Goal: Information Seeking & Learning: Learn about a topic

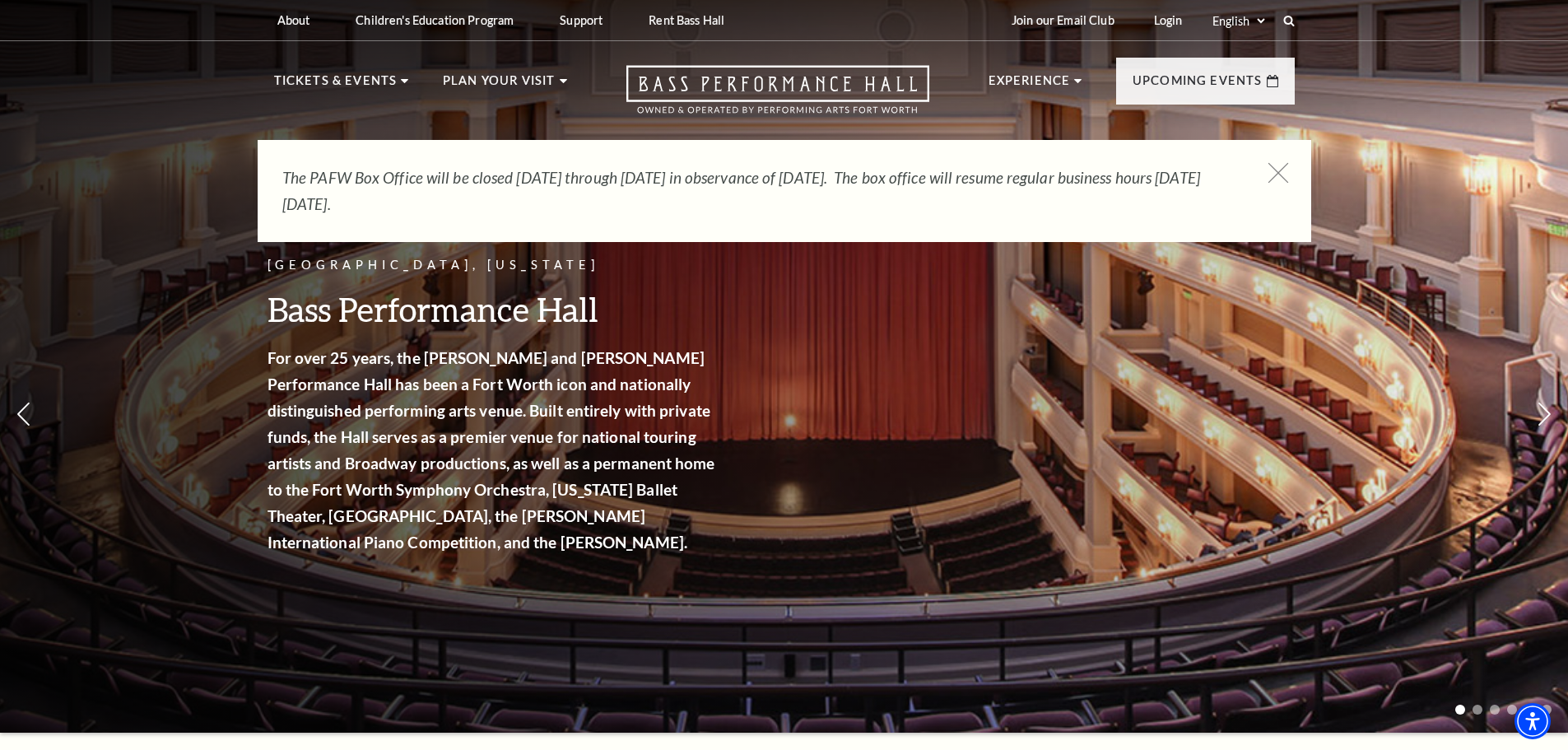
click at [1278, 171] on icon at bounding box center [1278, 173] width 21 height 21
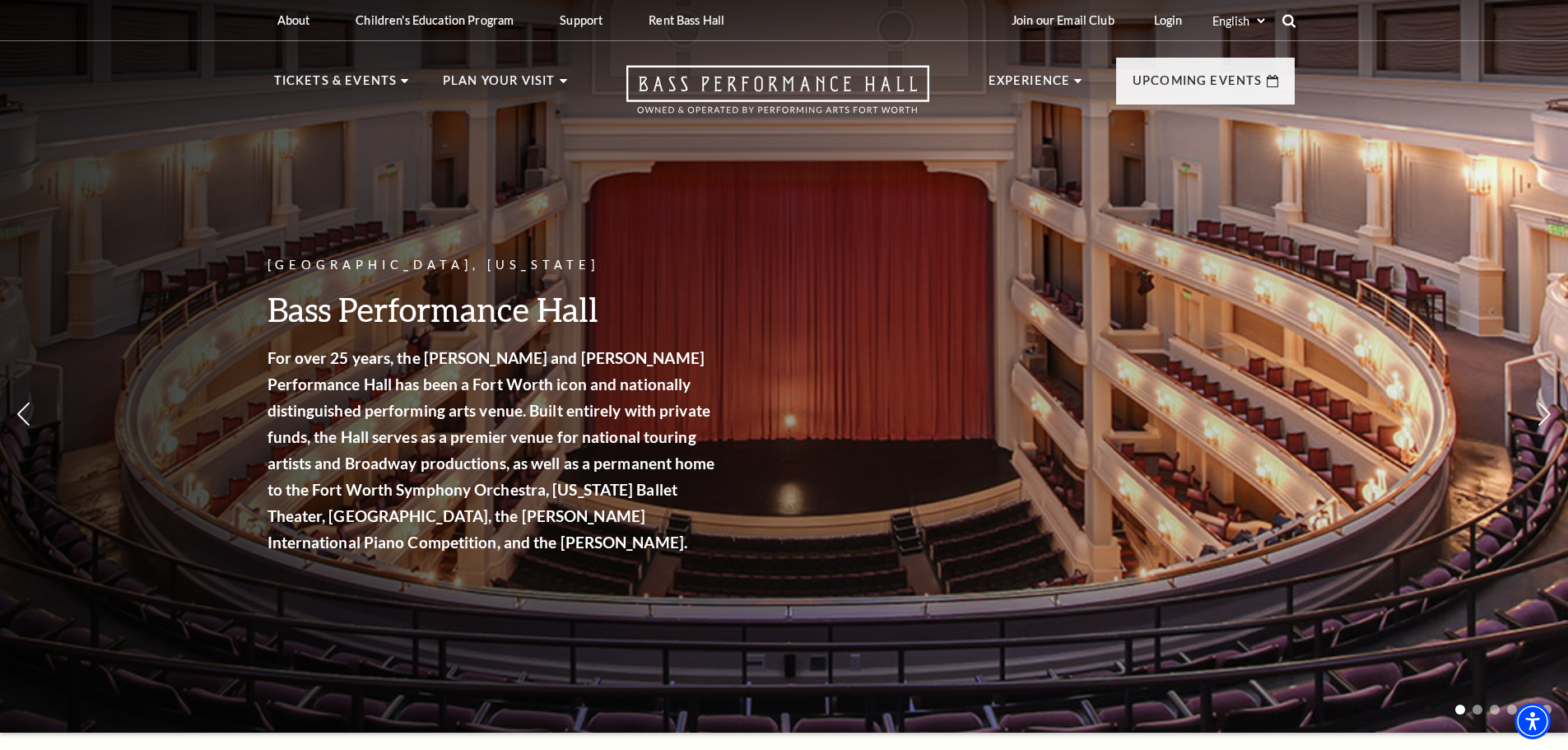
click at [1292, 16] on use at bounding box center [1289, 21] width 13 height 13
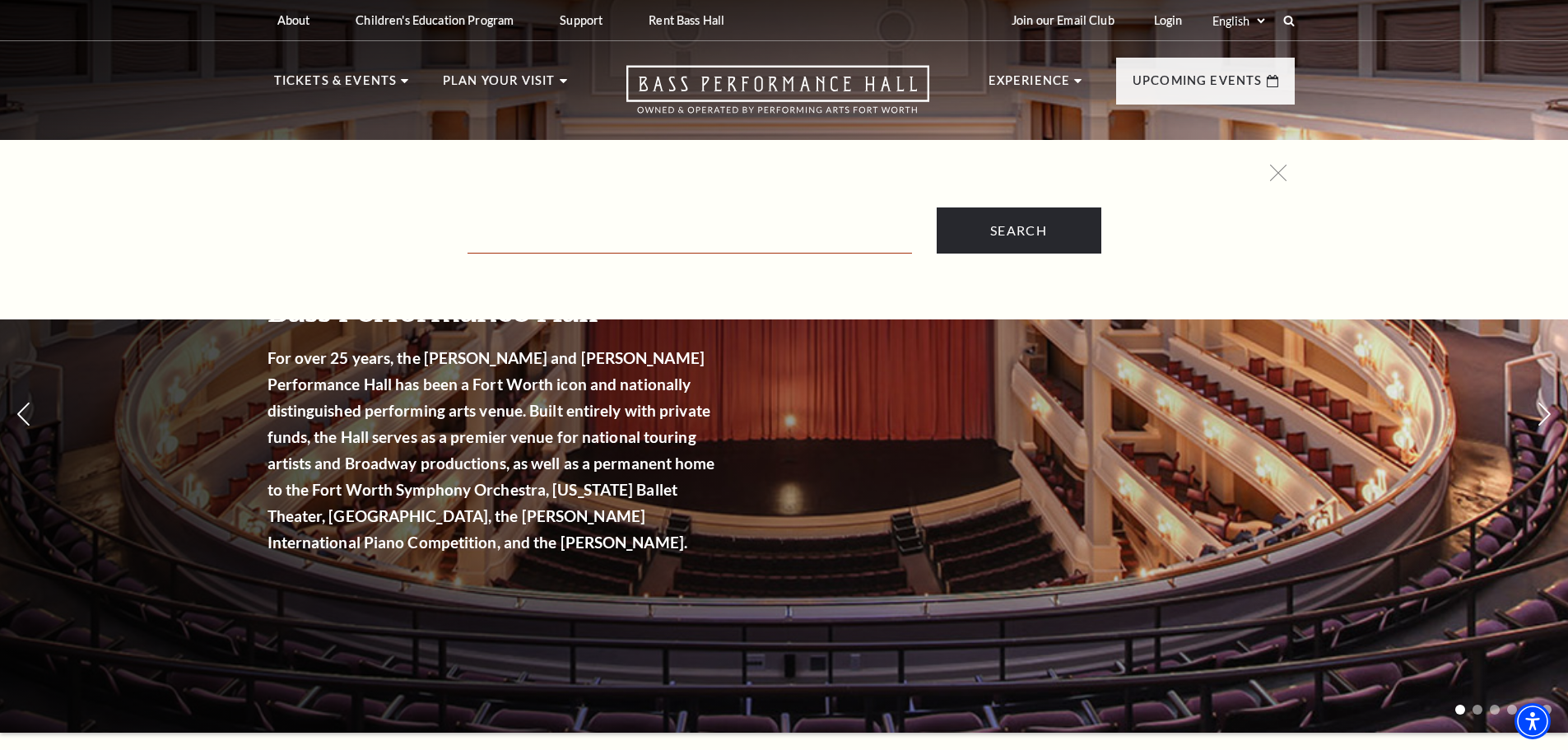
click at [742, 234] on input "Text field" at bounding box center [690, 237] width 445 height 34
type input "CEP"
click at [937, 208] on input "Search" at bounding box center [1019, 231] width 165 height 46
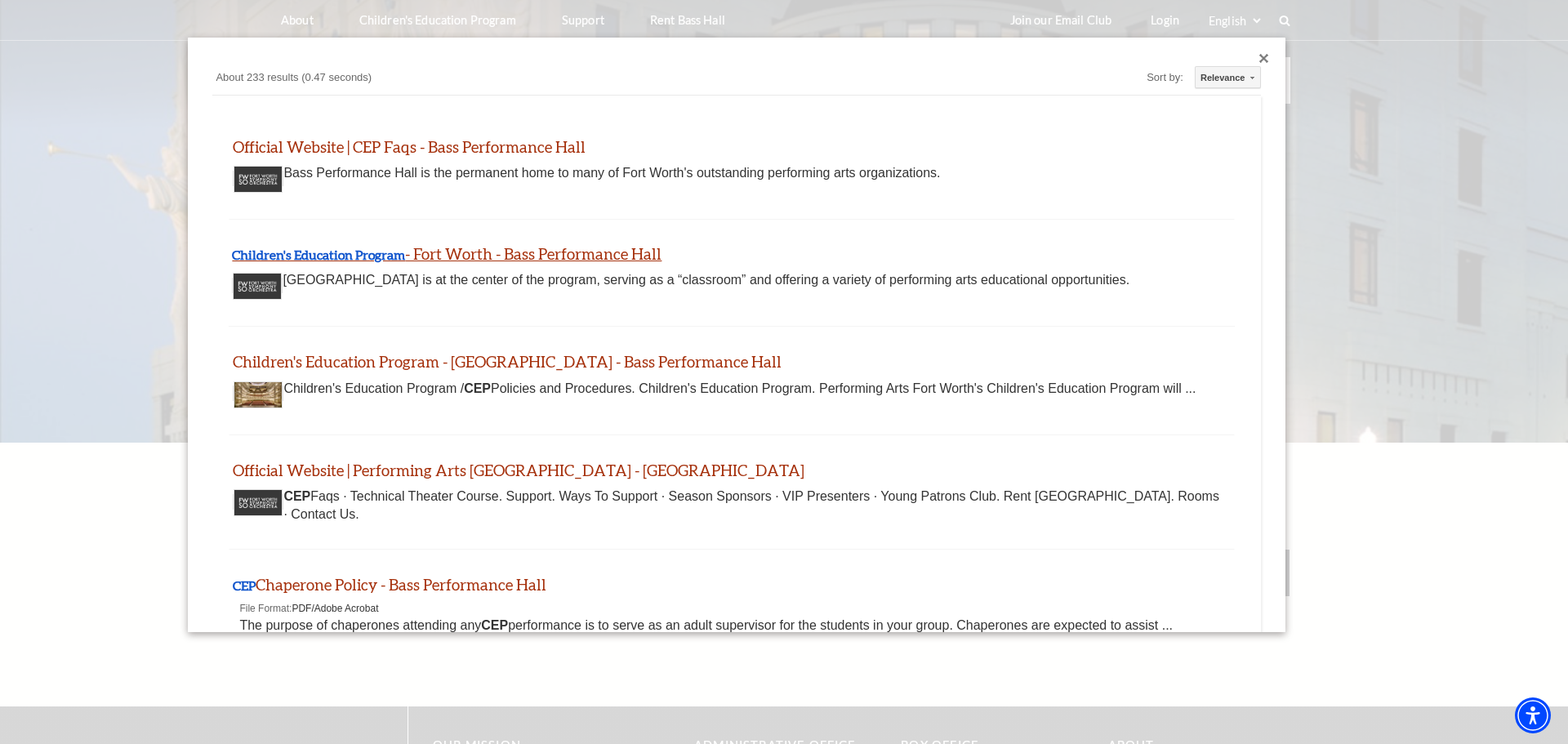
click at [409, 252] on link "Children's Education Program - Fort Worth - Bass Performance Hall" at bounding box center [447, 253] width 430 height 19
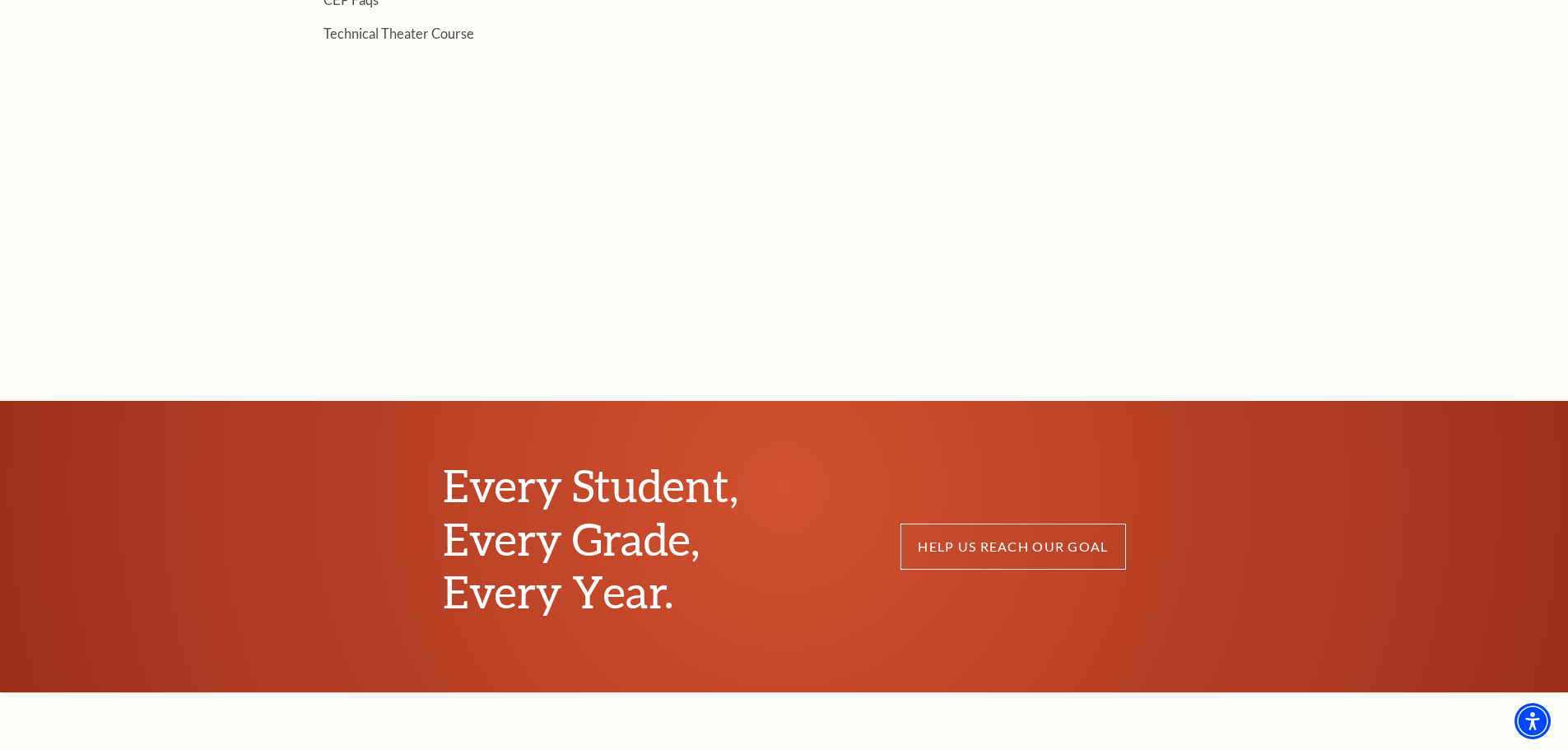
scroll to position [823, 0]
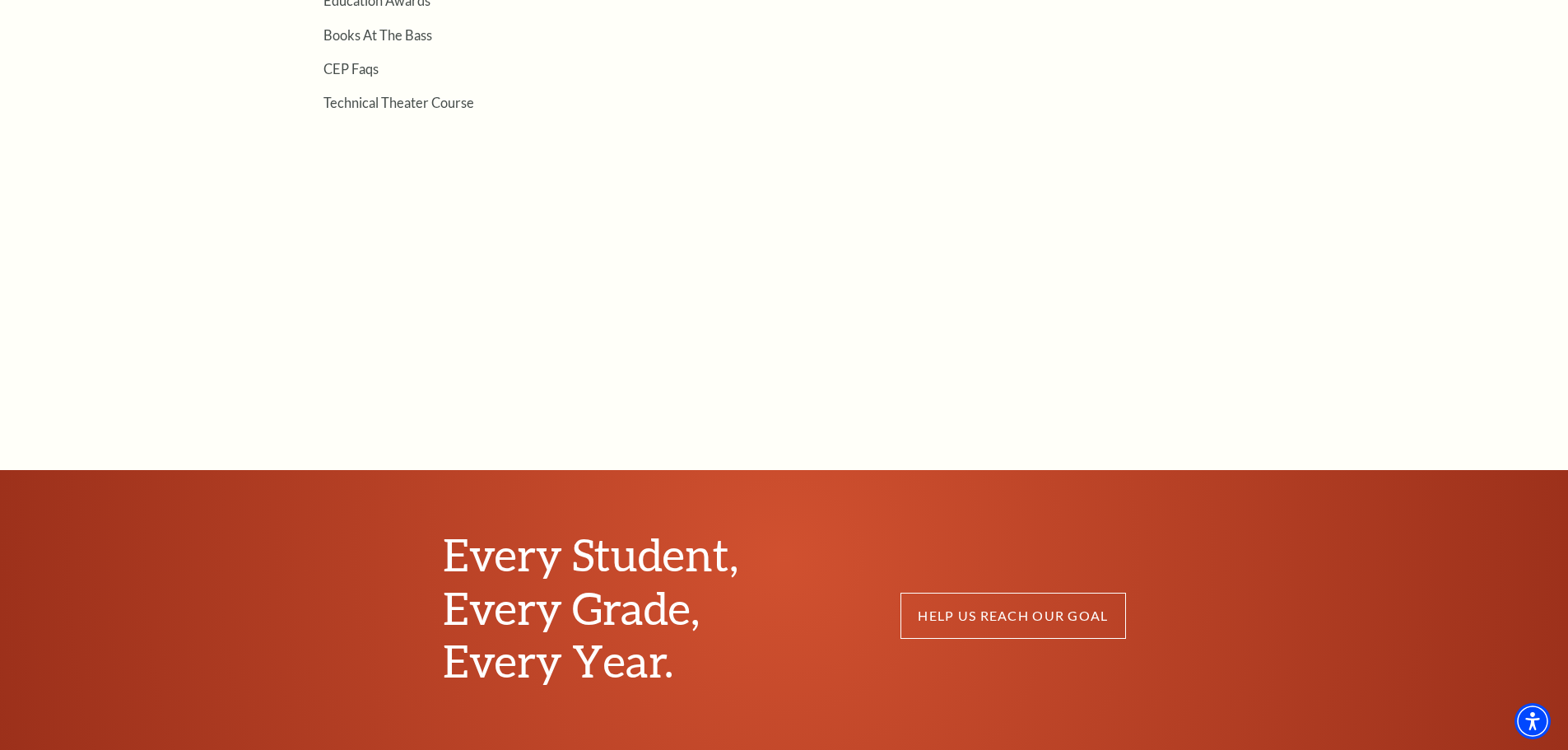
drag, startPoint x: 1139, startPoint y: 334, endPoint x: 1153, endPoint y: 328, distance: 15.2
click at [1139, 334] on article "Children's Education Program / The Program Children's Education Program The mis…" at bounding box center [918, 45] width 753 height 685
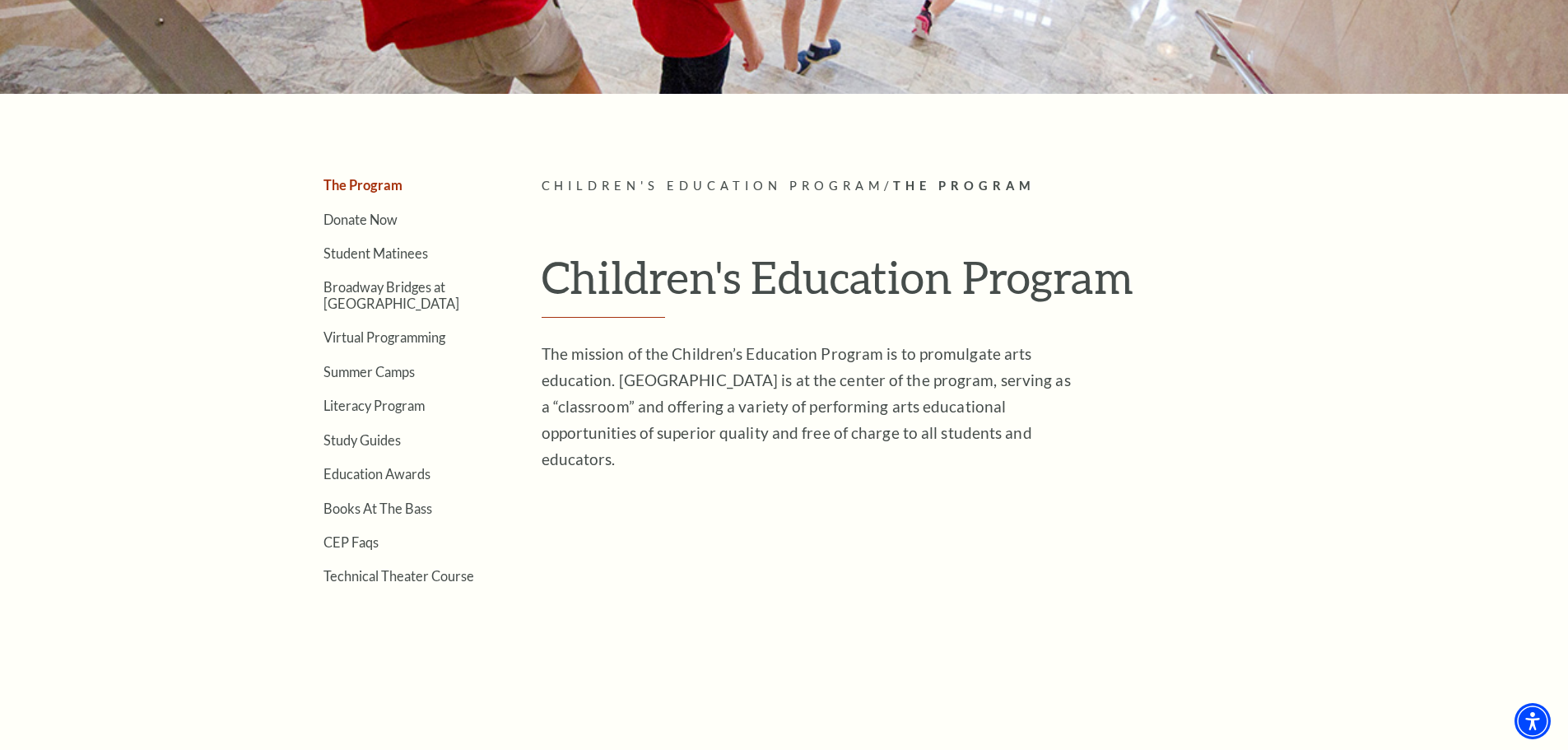
scroll to position [0, 0]
